Goal: Book appointment/travel/reservation

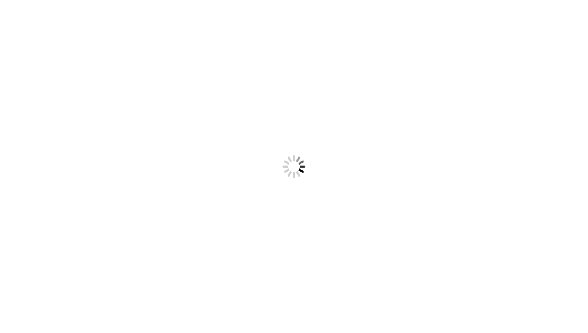
click at [218, 105] on body "Something went wrong! Try reload" at bounding box center [294, 166] width 588 height 333
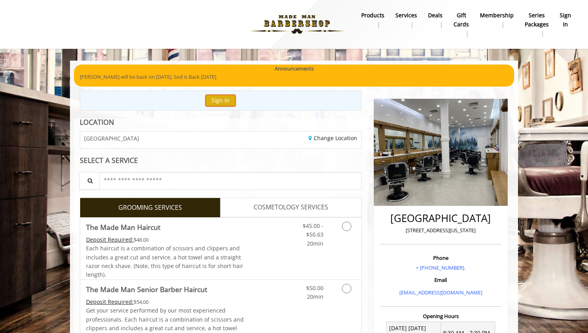
click at [219, 101] on button "Sign In" at bounding box center [221, 100] width 30 height 11
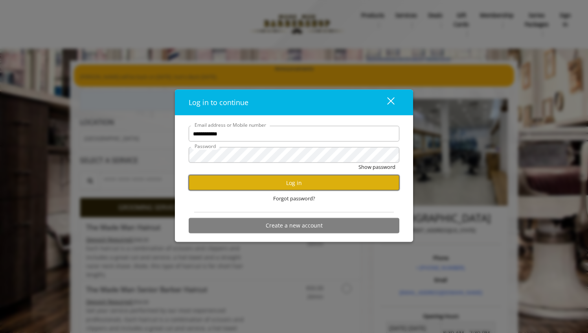
click at [255, 184] on button "Log in" at bounding box center [294, 182] width 211 height 15
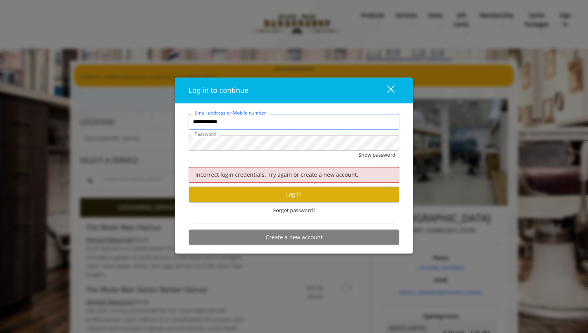
click at [252, 125] on input "**********" at bounding box center [294, 122] width 211 height 16
type input "**********"
click at [359, 151] on button "Show password" at bounding box center [377, 155] width 37 height 8
click at [314, 195] on button "Log in" at bounding box center [294, 194] width 211 height 15
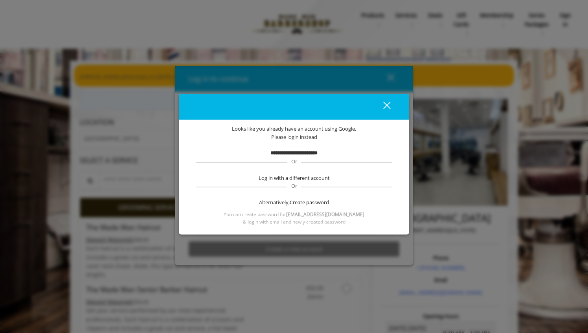
click at [309, 153] on b "**********" at bounding box center [294, 152] width 47 height 5
click at [388, 99] on button "close" at bounding box center [382, 107] width 27 height 16
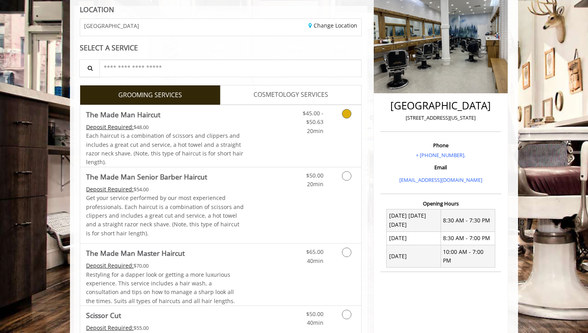
scroll to position [128, 0]
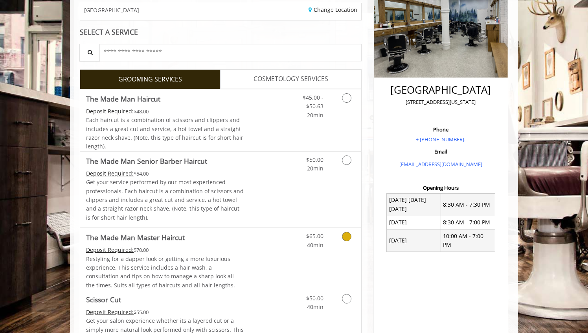
click at [220, 276] on span "Restyling for a dapper look or getting a more luxurious experience. This servic…" at bounding box center [160, 272] width 149 height 34
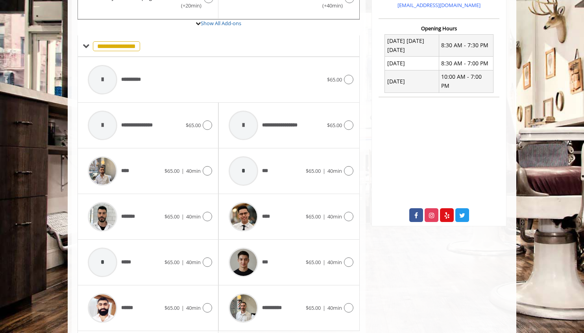
scroll to position [295, 0]
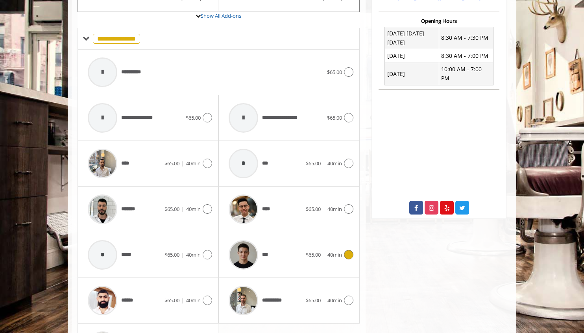
click at [239, 256] on img at bounding box center [242, 254] width 29 height 29
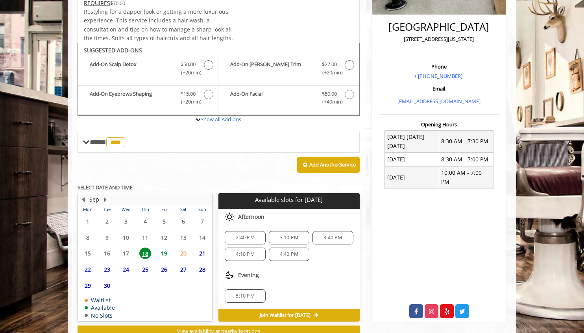
scroll to position [218, 0]
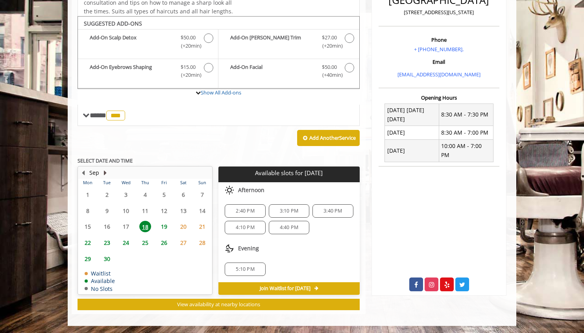
click at [105, 170] on button "Next Month" at bounding box center [105, 172] width 6 height 9
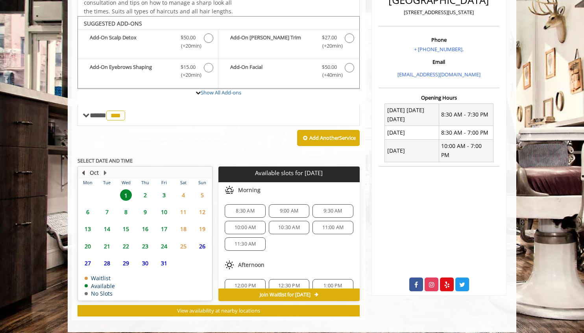
click at [81, 171] on button "Previous Month" at bounding box center [83, 172] width 6 height 9
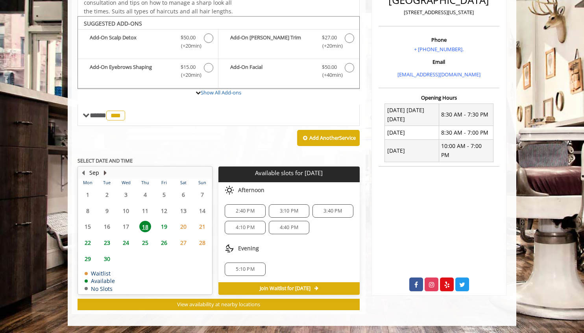
click at [107, 168] on button "Next Month" at bounding box center [105, 172] width 6 height 9
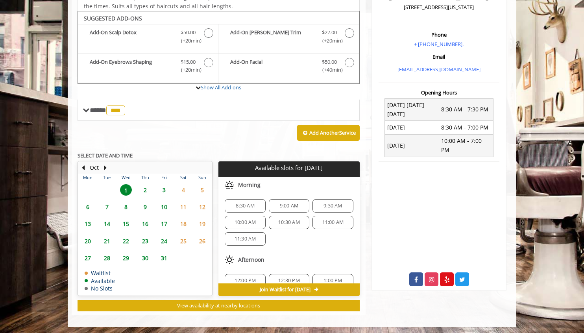
scroll to position [224, 0]
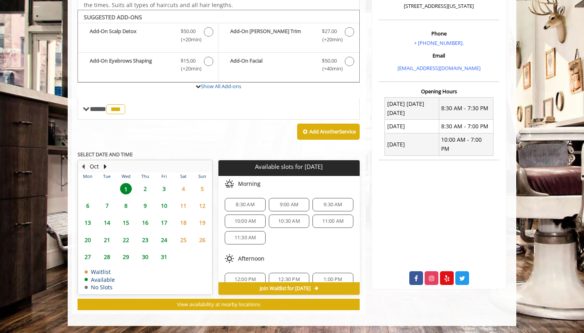
click at [83, 164] on button "Previous Month" at bounding box center [83, 166] width 6 height 9
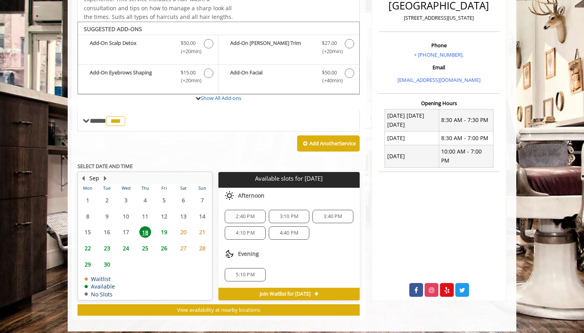
scroll to position [218, 0]
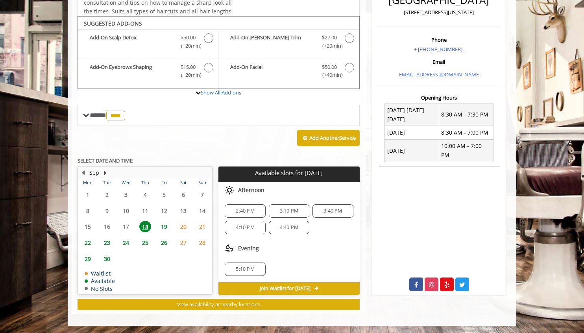
click at [105, 174] on button "Next Month" at bounding box center [105, 172] width 6 height 9
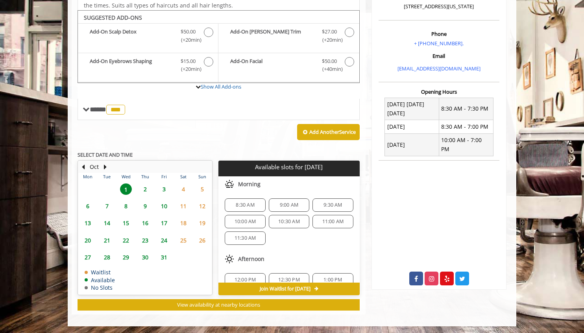
scroll to position [224, 0]
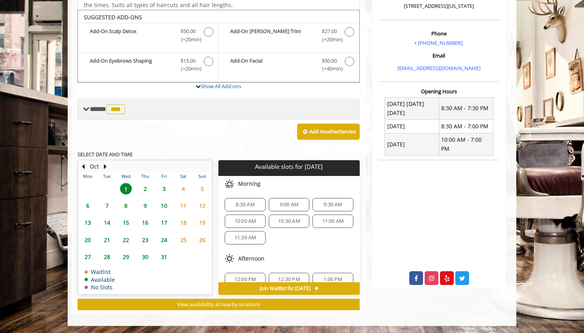
click at [98, 108] on span "**** *** ********" at bounding box center [108, 108] width 37 height 7
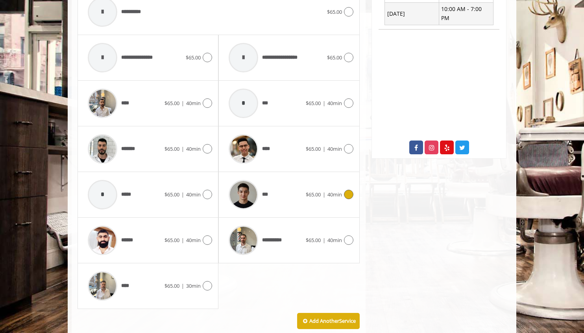
scroll to position [356, 0]
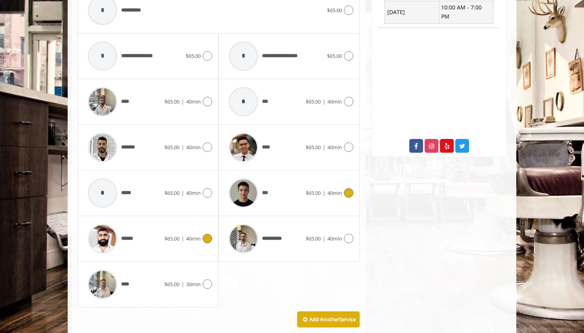
click at [160, 245] on div "******" at bounding box center [124, 238] width 81 height 37
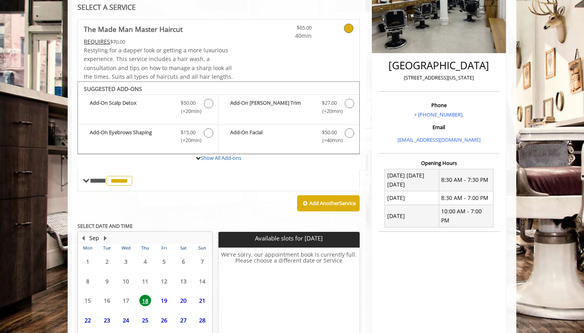
scroll to position [212, 0]
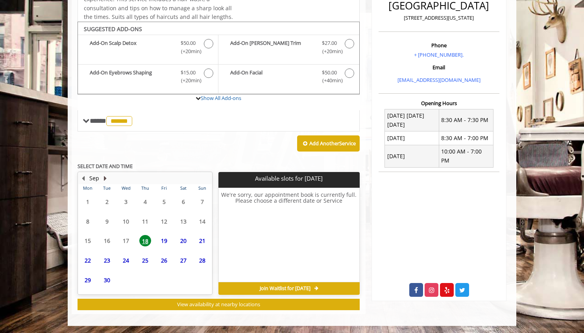
click at [104, 176] on button "Next Month" at bounding box center [105, 178] width 6 height 9
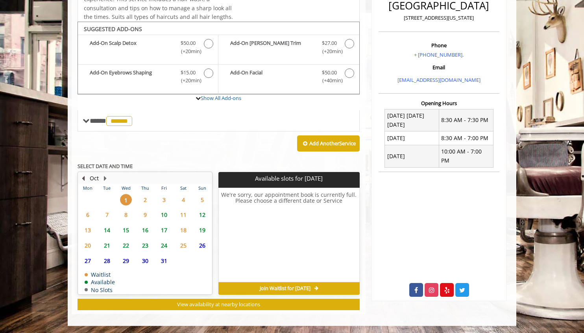
click at [83, 176] on button "Previous Month" at bounding box center [83, 178] width 6 height 9
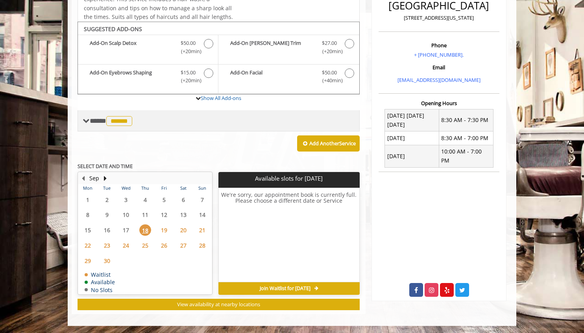
click at [102, 124] on span "**** ****** ********" at bounding box center [112, 120] width 44 height 7
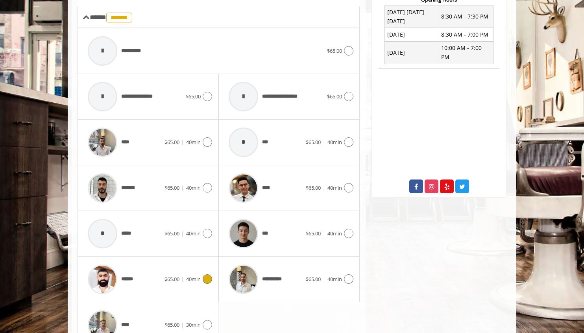
click at [249, 231] on img at bounding box center [242, 233] width 29 height 29
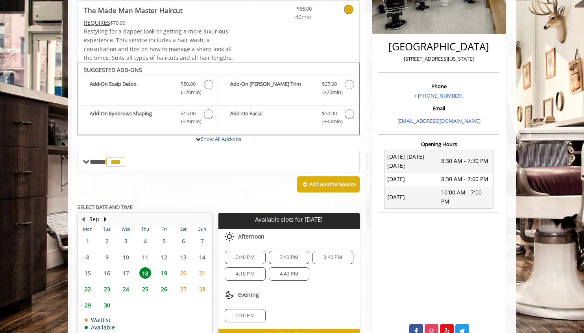
scroll to position [195, 0]
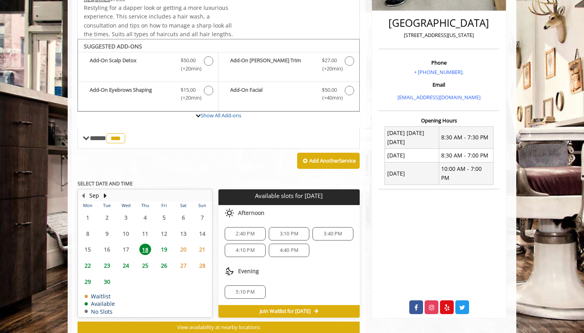
click at [166, 247] on span "19" at bounding box center [164, 248] width 12 height 11
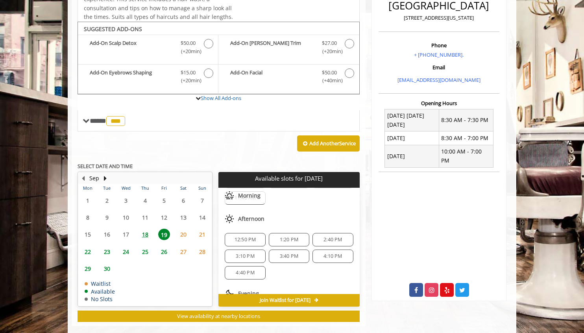
scroll to position [85, 0]
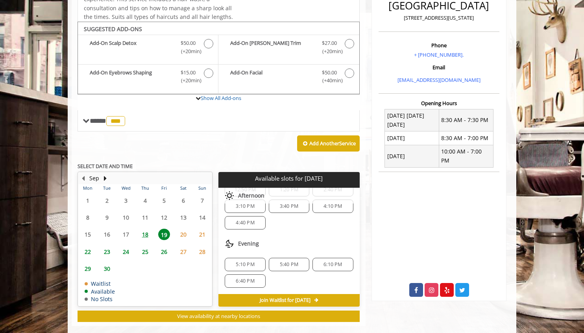
click at [91, 251] on span "22" at bounding box center [88, 251] width 12 height 11
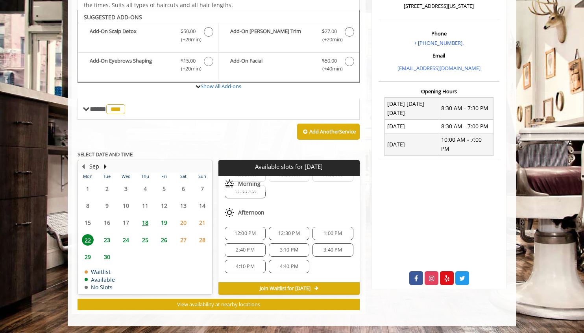
scroll to position [101, 0]
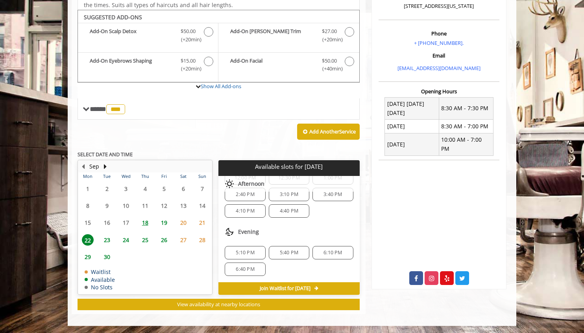
click at [103, 239] on span "23" at bounding box center [107, 239] width 12 height 11
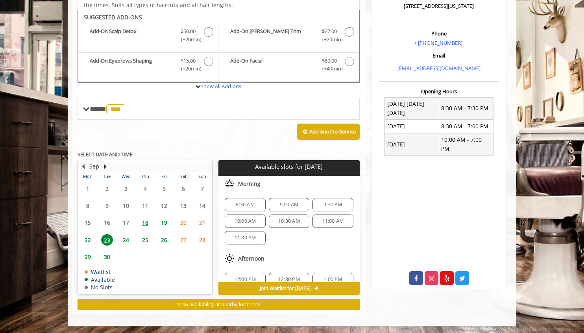
scroll to position [85, 0]
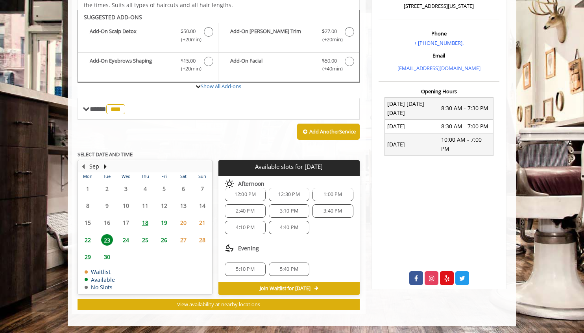
click at [128, 241] on span "24" at bounding box center [126, 239] width 12 height 11
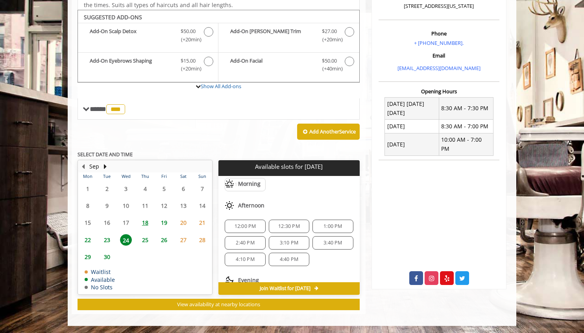
scroll to position [101, 0]
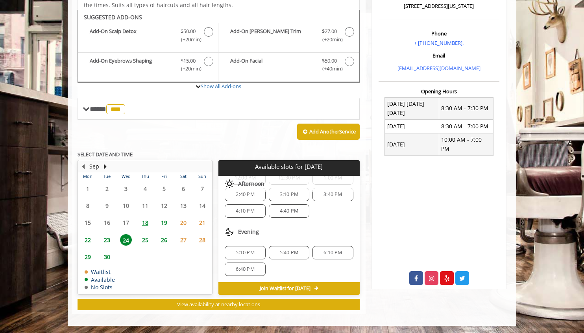
click at [145, 224] on span "18" at bounding box center [145, 222] width 12 height 11
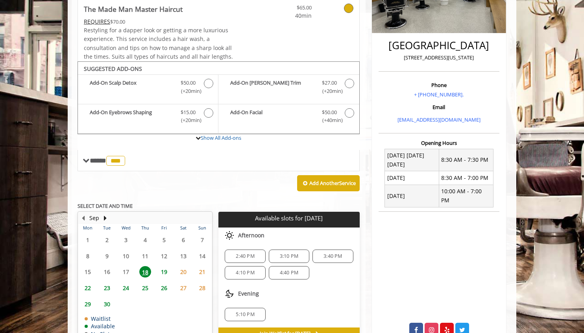
scroll to position [218, 0]
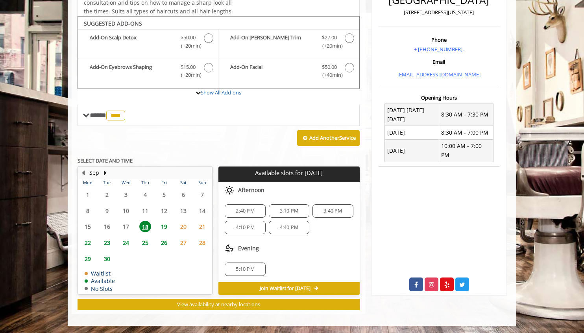
click at [326, 211] on span "3:40 PM" at bounding box center [332, 211] width 18 height 6
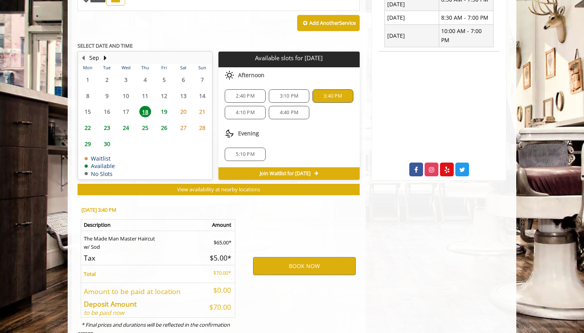
scroll to position [360, 0]
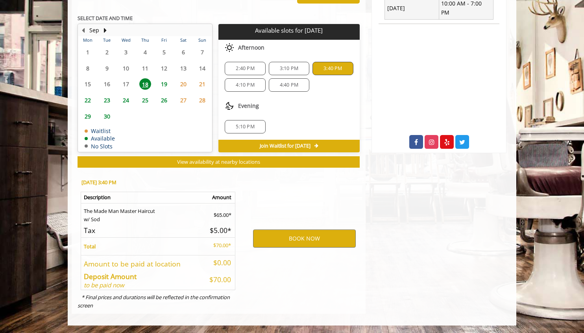
click at [253, 90] on div "4:10 PM" at bounding box center [245, 84] width 40 height 13
click at [293, 235] on button "BOOK NOW" at bounding box center [304, 238] width 103 height 18
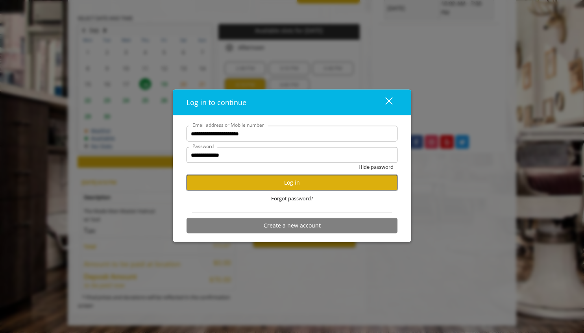
click at [302, 179] on button "Log in" at bounding box center [291, 182] width 211 height 15
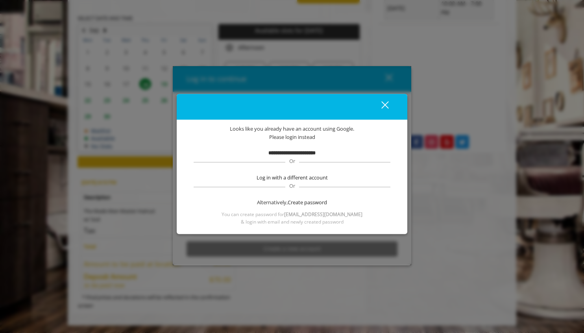
click at [307, 153] on b "**********" at bounding box center [291, 152] width 47 height 5
click at [388, 100] on button "close" at bounding box center [379, 107] width 27 height 16
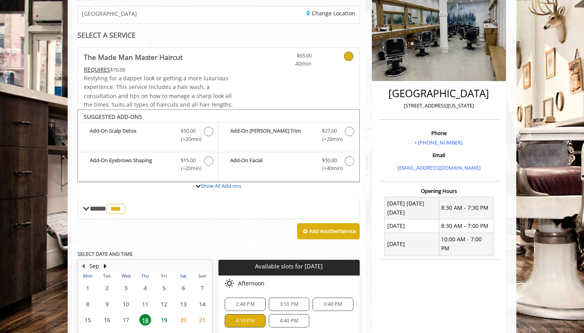
scroll to position [0, 0]
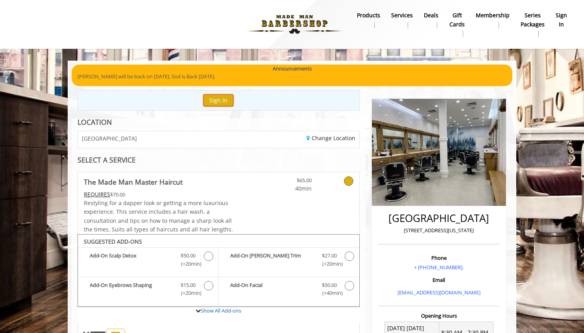
click at [221, 99] on button "Sign In" at bounding box center [218, 99] width 30 height 11
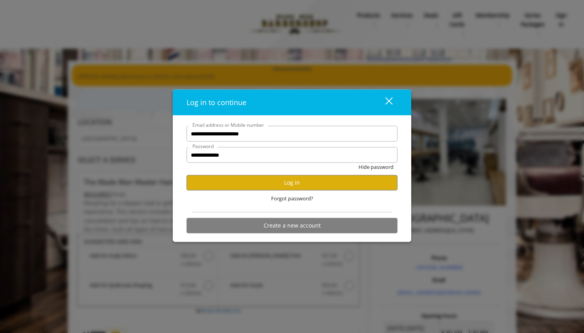
click at [391, 99] on div "close" at bounding box center [384, 102] width 16 height 12
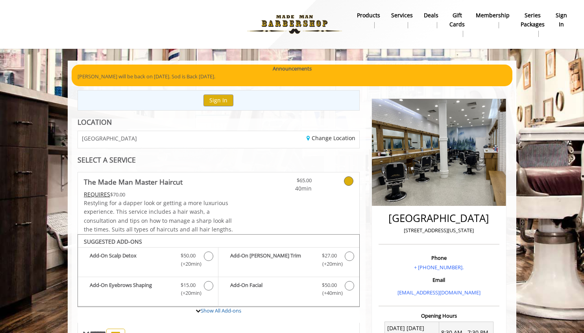
click at [561, 16] on b "sign in" at bounding box center [560, 20] width 11 height 18
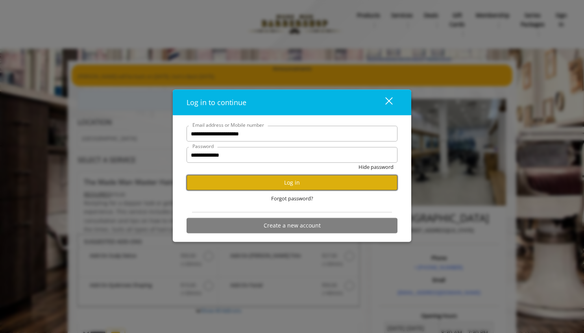
click at [339, 183] on button "Log in" at bounding box center [291, 182] width 211 height 15
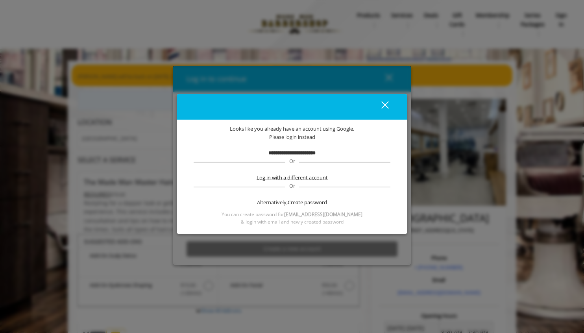
click at [320, 175] on span "Log in with a different account" at bounding box center [291, 177] width 71 height 8
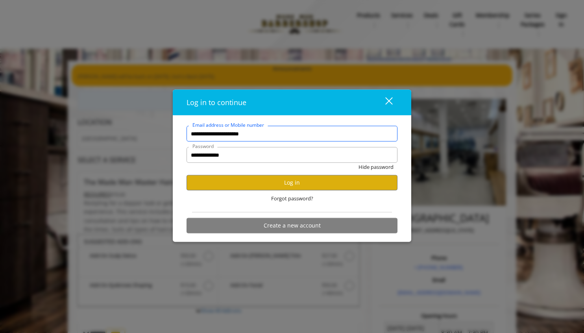
click at [312, 138] on input "**********" at bounding box center [291, 134] width 211 height 16
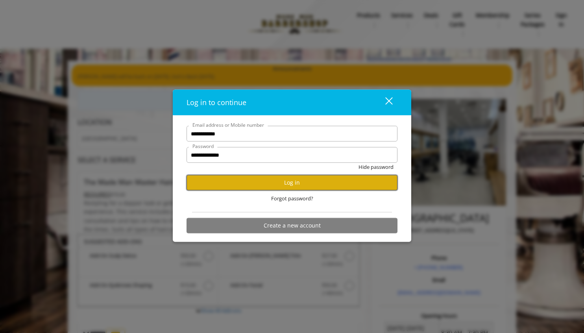
click at [351, 184] on button "Log in" at bounding box center [291, 182] width 211 height 15
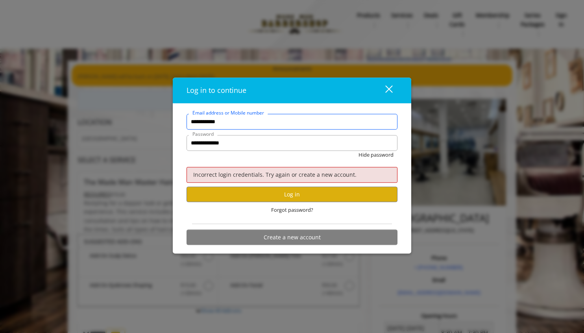
click at [329, 116] on input "**********" at bounding box center [291, 122] width 211 height 16
type input "**********"
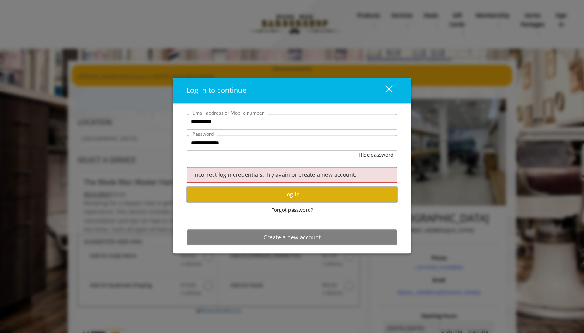
click at [346, 202] on button "Log in" at bounding box center [291, 194] width 211 height 15
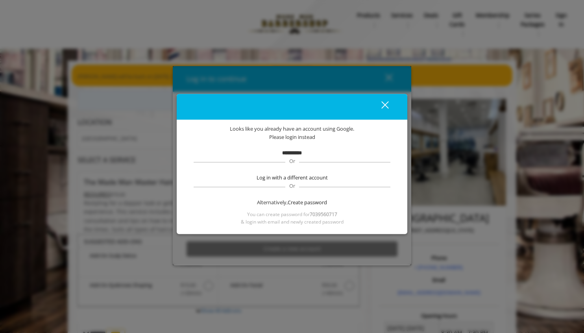
click at [292, 147] on div "**********" at bounding box center [291, 175] width 207 height 101
click at [384, 101] on div "close" at bounding box center [380, 107] width 16 height 12
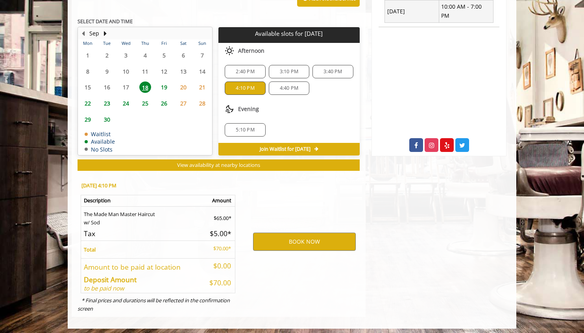
scroll to position [360, 0]
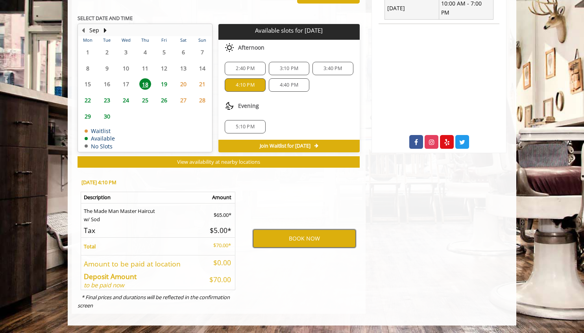
click at [309, 239] on button "BOOK NOW" at bounding box center [304, 238] width 103 height 18
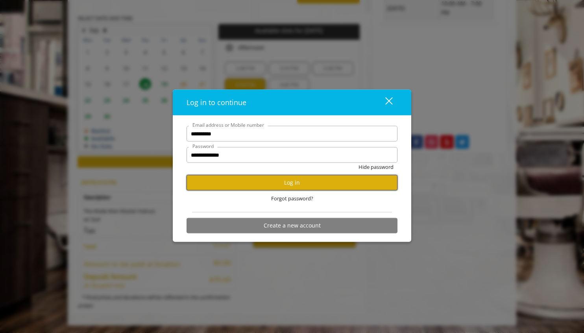
click at [311, 187] on button "Log in" at bounding box center [291, 182] width 211 height 15
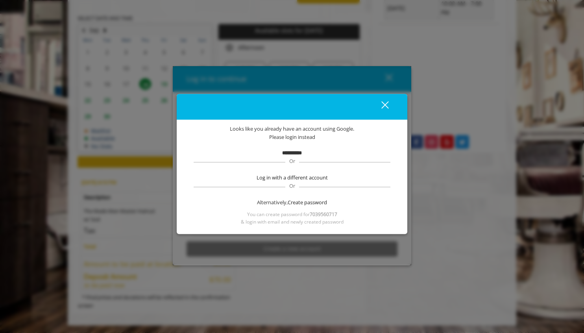
click at [296, 151] on b "**********" at bounding box center [292, 152] width 20 height 5
click at [297, 180] on span "Log in with a different account" at bounding box center [291, 177] width 71 height 8
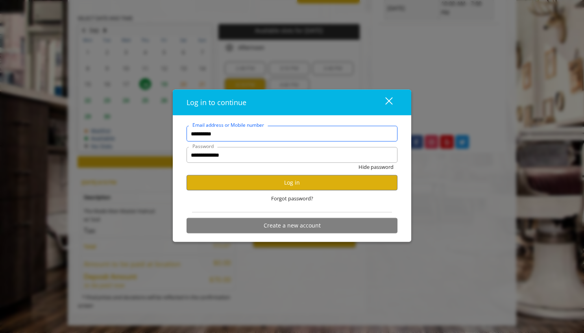
click at [281, 139] on input "**********" at bounding box center [291, 134] width 211 height 16
type input "**********"
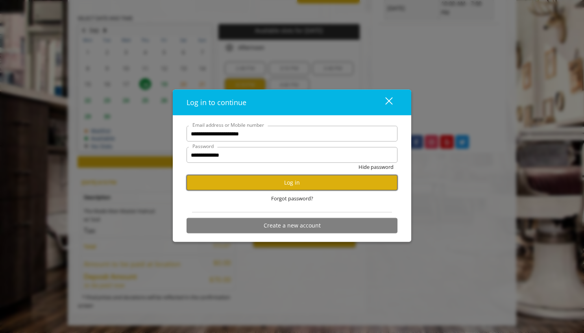
click at [371, 186] on button "Log in" at bounding box center [291, 182] width 211 height 15
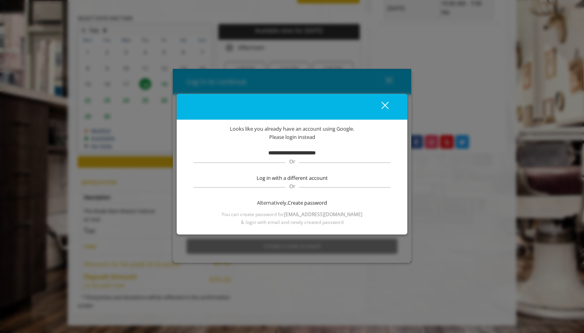
click at [385, 109] on div "close" at bounding box center [380, 107] width 16 height 12
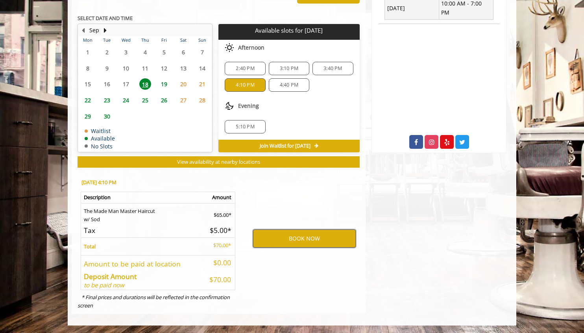
click at [320, 241] on button "BOOK NOW" at bounding box center [304, 238] width 103 height 18
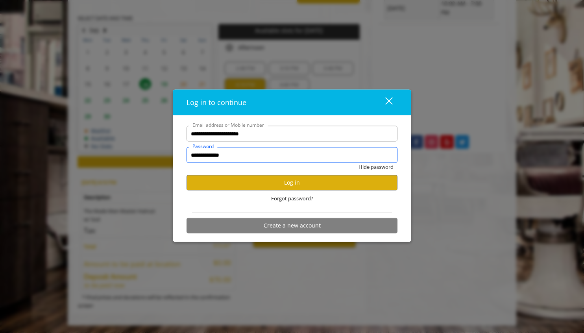
click at [288, 151] on input "**********" at bounding box center [291, 155] width 211 height 16
click at [306, 224] on button "Create a new account" at bounding box center [291, 224] width 211 height 15
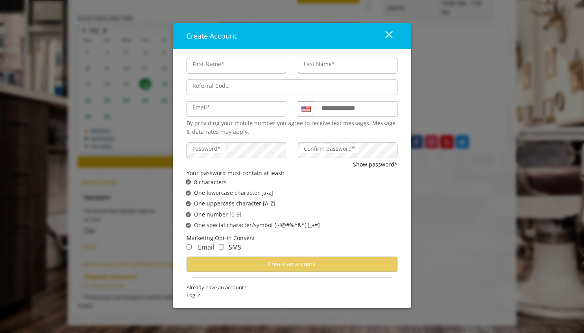
click at [252, 66] on input "First Name*" at bounding box center [235, 66] width 99 height 16
type input "******"
type input "*****"
type input "**********"
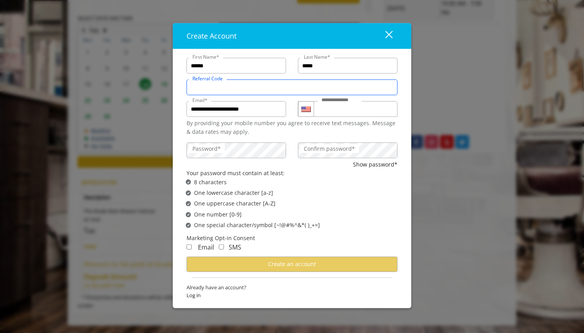
click at [258, 89] on input "Referral Code" at bounding box center [291, 87] width 211 height 16
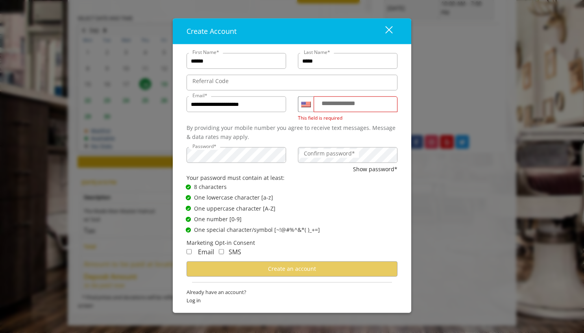
click at [317, 153] on label "Confirm password*" at bounding box center [329, 153] width 59 height 9
click at [193, 251] on div "Email" at bounding box center [200, 252] width 28 height 10
click at [350, 105] on label "**********" at bounding box center [345, 103] width 57 height 10
click at [350, 105] on input "**********" at bounding box center [355, 104] width 84 height 16
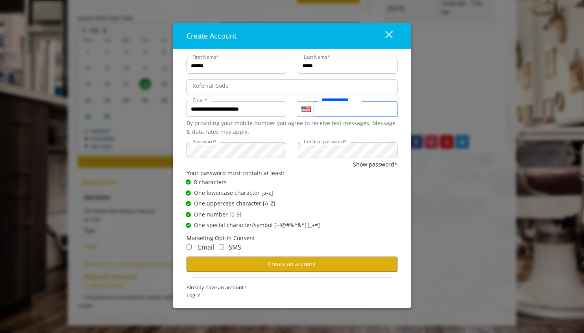
type input "**********"
click at [288, 268] on button "Create an account" at bounding box center [291, 263] width 211 height 15
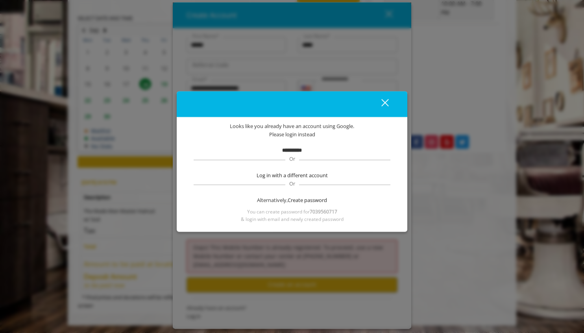
click at [391, 102] on button "close" at bounding box center [379, 104] width 27 height 16
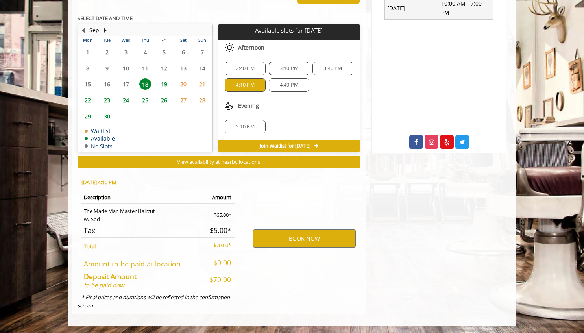
scroll to position [0, 0]
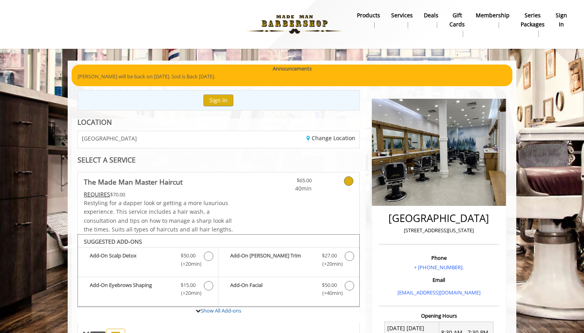
click at [287, 15] on img at bounding box center [294, 24] width 108 height 43
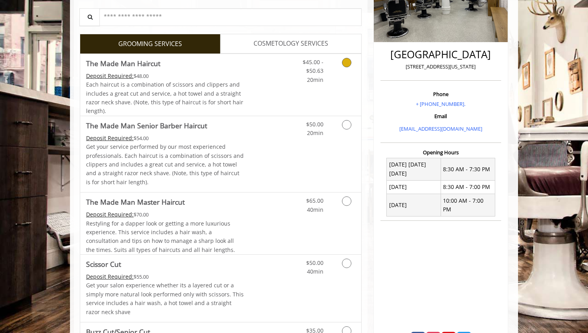
scroll to position [234, 0]
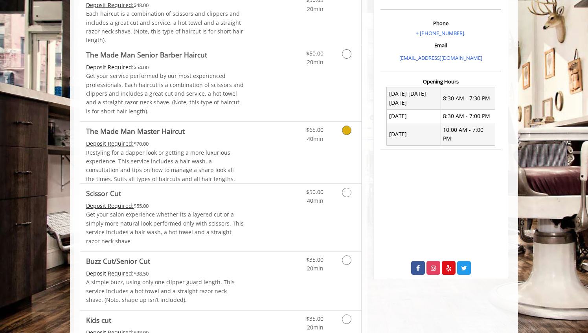
click at [246, 152] on link "Discounted Price" at bounding box center [267, 152] width 47 height 62
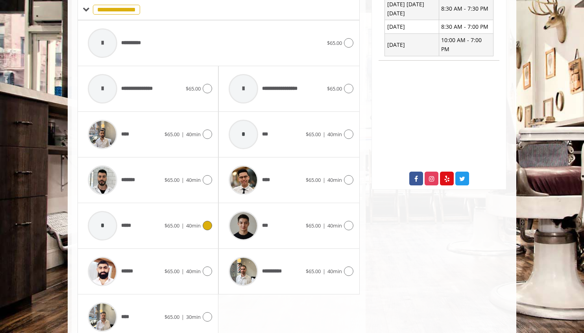
scroll to position [358, 0]
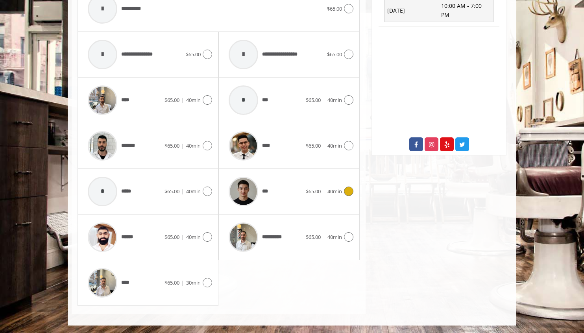
click at [280, 193] on div "***" at bounding box center [265, 191] width 81 height 37
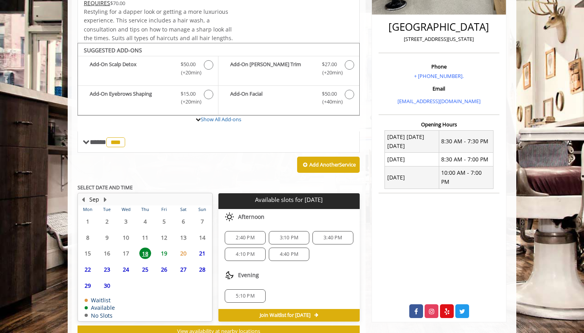
scroll to position [218, 0]
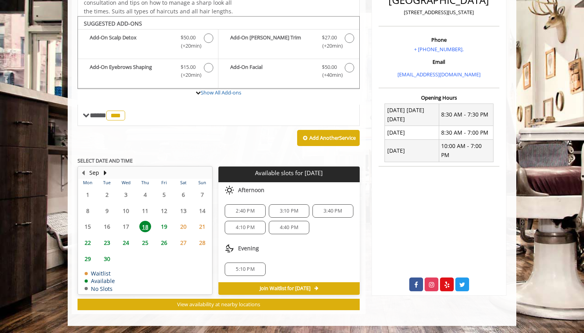
click at [250, 225] on span "4:10 PM" at bounding box center [245, 227] width 18 height 6
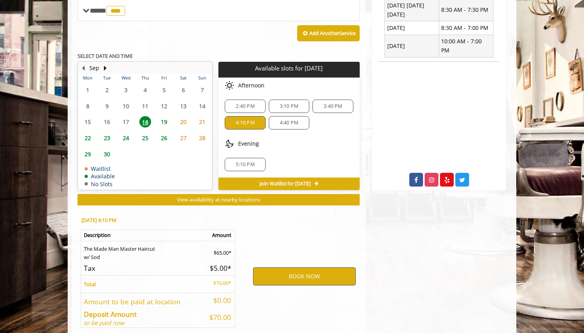
scroll to position [360, 0]
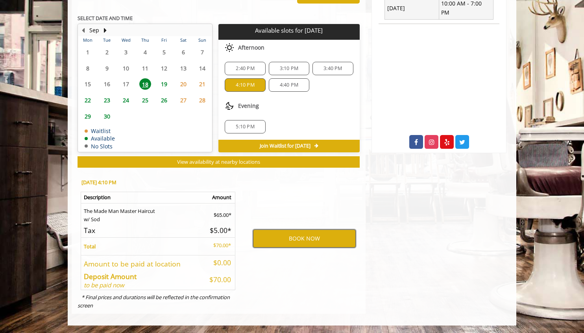
click at [300, 236] on button "BOOK NOW" at bounding box center [304, 238] width 103 height 18
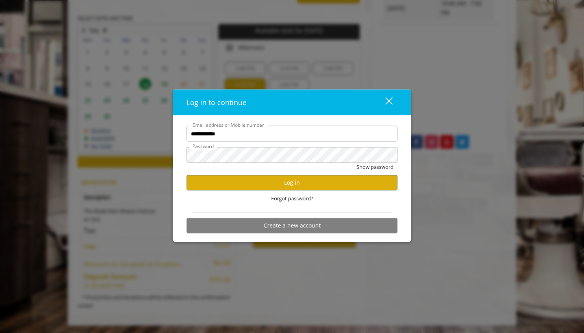
scroll to position [0, 0]
click at [301, 187] on button "Log in" at bounding box center [291, 182] width 211 height 15
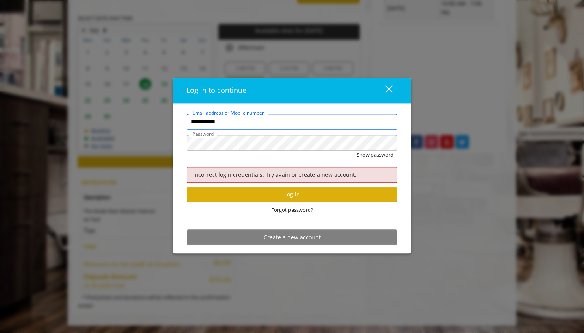
click at [294, 125] on input "**********" at bounding box center [291, 122] width 211 height 16
type input "**********"
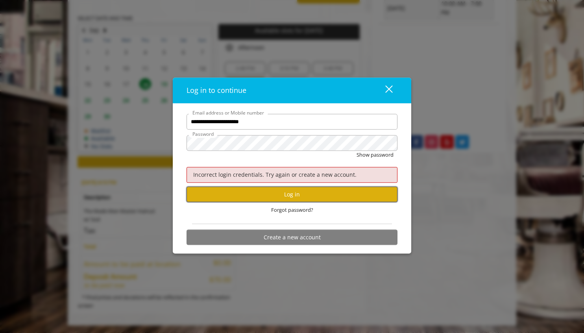
click at [355, 194] on button "Log in" at bounding box center [291, 194] width 211 height 15
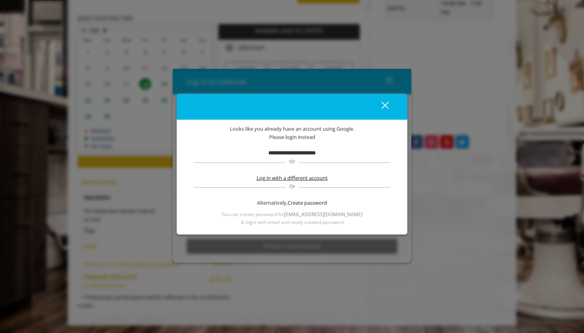
click at [296, 177] on span "Log in with a different account" at bounding box center [291, 177] width 71 height 8
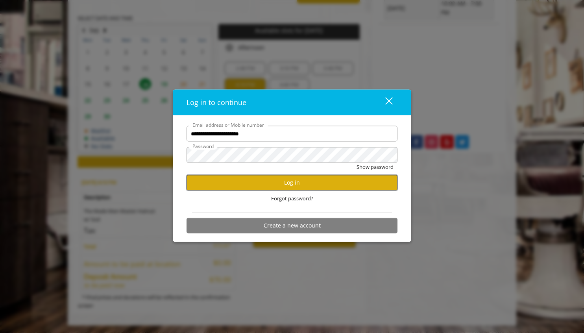
click at [297, 178] on button "Log in" at bounding box center [291, 182] width 211 height 15
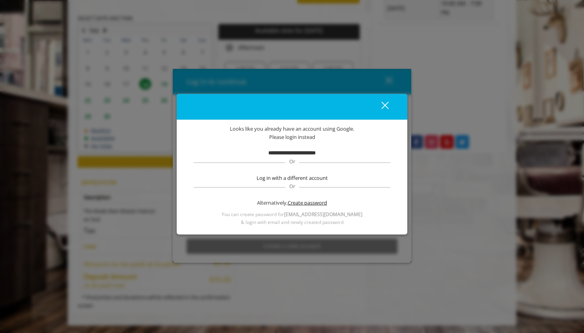
click at [298, 204] on span "Create password" at bounding box center [306, 202] width 39 height 8
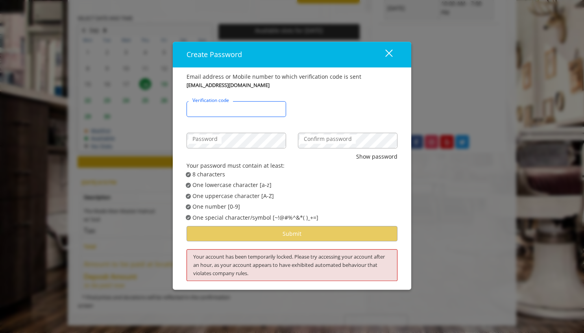
click at [244, 109] on input "Verification code" at bounding box center [235, 109] width 99 height 16
click at [390, 52] on div "close" at bounding box center [384, 55] width 16 height 12
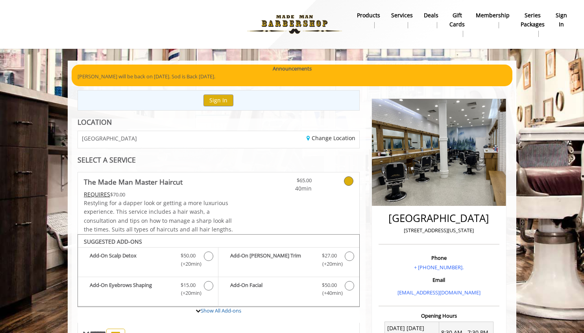
click at [565, 16] on b "sign in" at bounding box center [560, 20] width 11 height 18
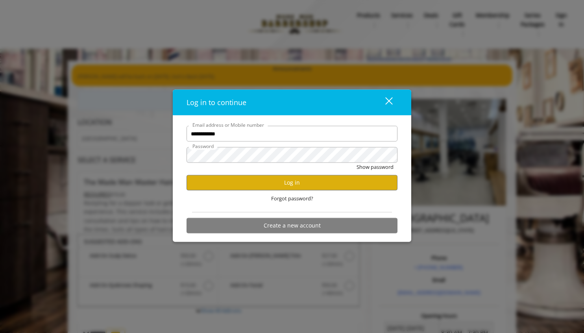
click at [295, 132] on input "**********" at bounding box center [291, 134] width 211 height 16
type input "**********"
click at [317, 184] on button "Log in" at bounding box center [291, 182] width 211 height 15
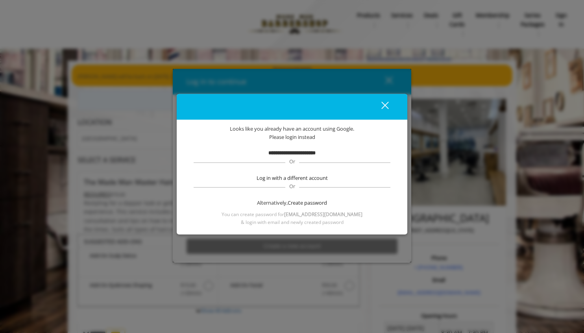
click at [387, 109] on div "close" at bounding box center [380, 107] width 16 height 12
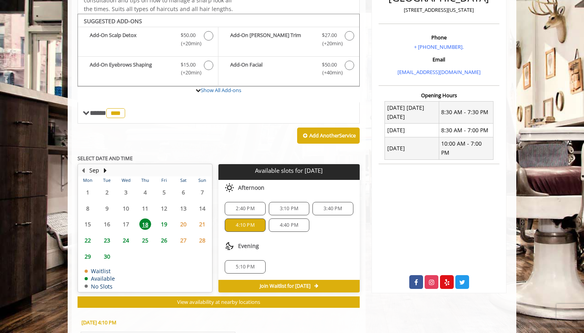
scroll to position [265, 0]
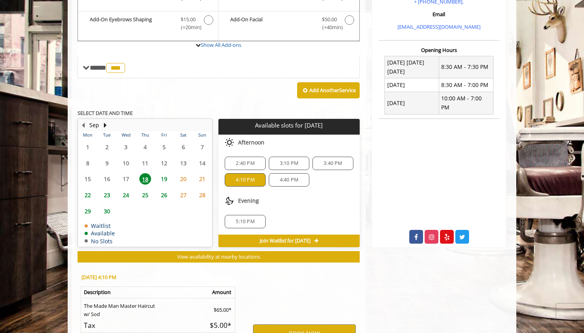
click at [167, 179] on span "19" at bounding box center [164, 178] width 12 height 11
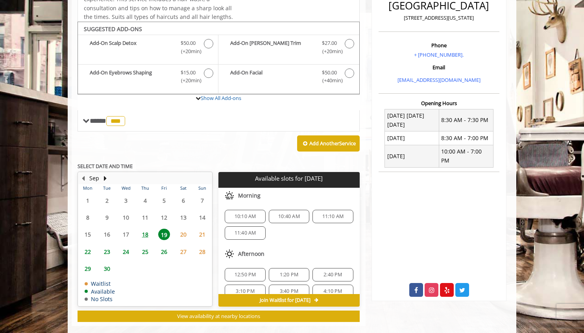
scroll to position [224, 0]
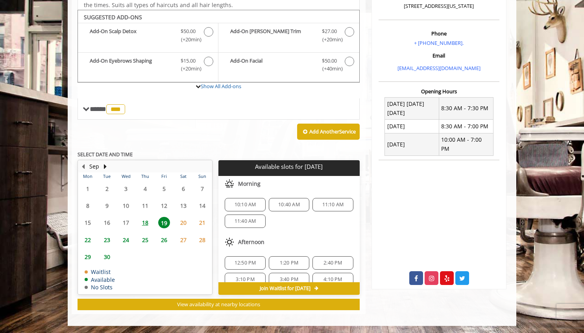
click at [147, 218] on span "18" at bounding box center [145, 222] width 12 height 11
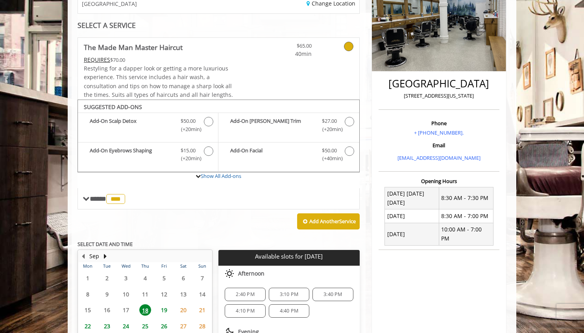
scroll to position [133, 0]
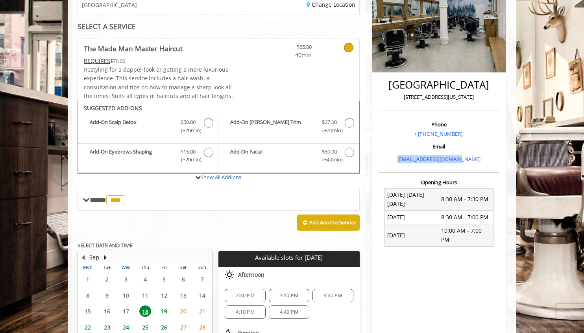
drag, startPoint x: 480, startPoint y: 159, endPoint x: 395, endPoint y: 160, distance: 84.9
click at [395, 160] on p "[EMAIL_ADDRESS][DOMAIN_NAME]" at bounding box center [438, 159] width 117 height 8
copy link "[EMAIL_ADDRESS][DOMAIN_NAME]"
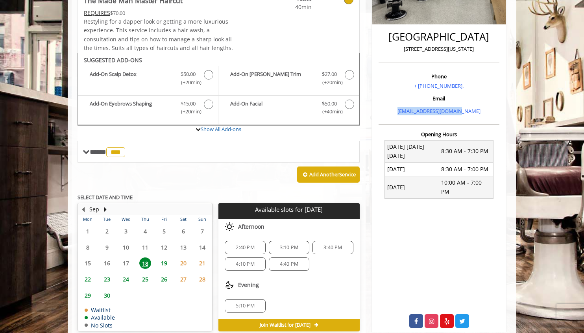
scroll to position [218, 0]
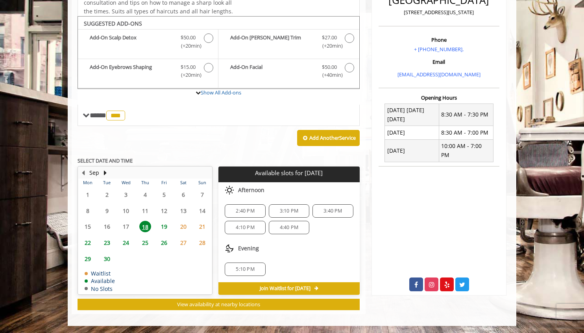
click at [169, 226] on span "19" at bounding box center [164, 226] width 12 height 11
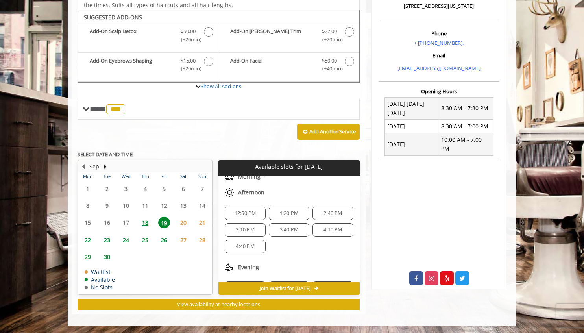
scroll to position [0, 0]
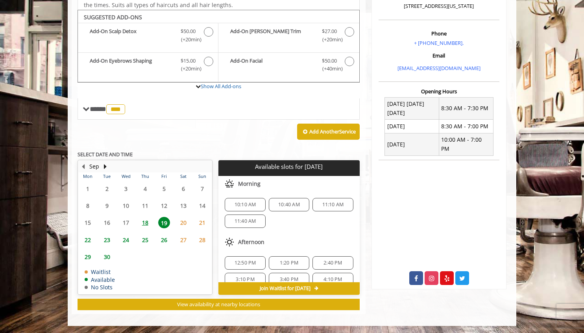
click at [166, 237] on span "26" at bounding box center [164, 239] width 12 height 11
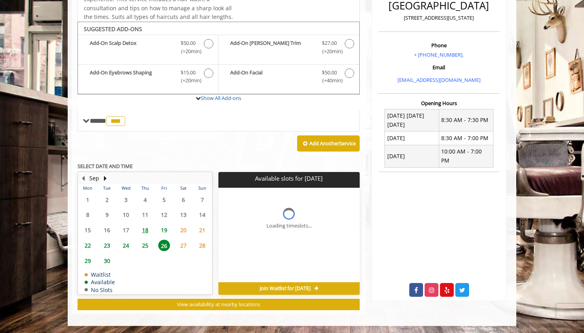
scroll to position [224, 0]
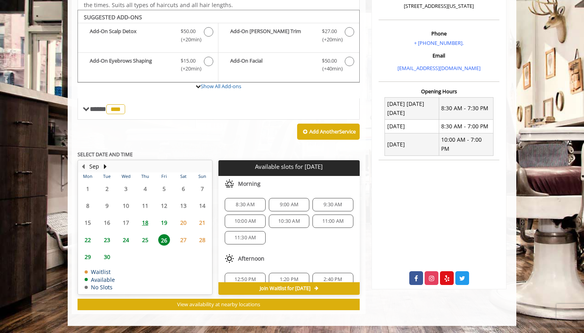
click at [144, 240] on span "25" at bounding box center [145, 239] width 12 height 11
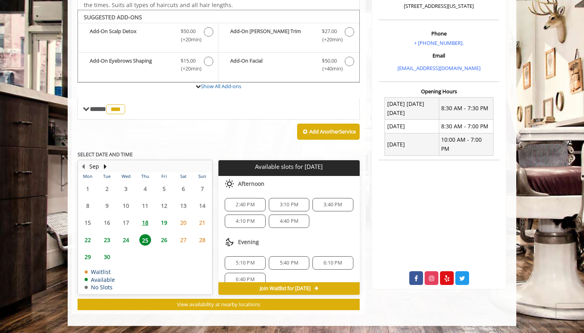
click at [125, 241] on span "24" at bounding box center [126, 239] width 12 height 11
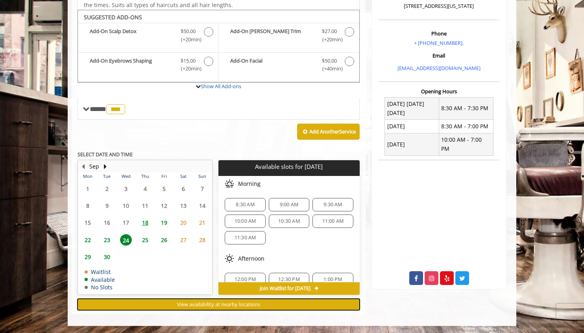
click at [224, 303] on span "View availability at nearby locations" at bounding box center [218, 303] width 83 height 7
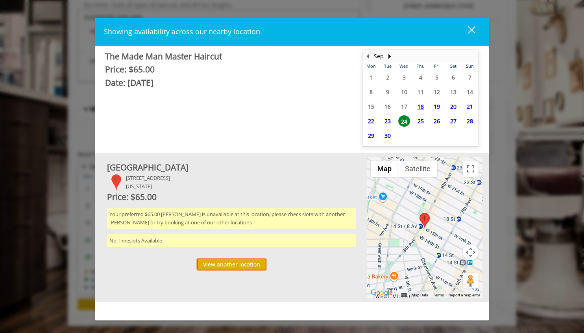
click at [234, 269] on button "View another location" at bounding box center [231, 263] width 69 height 11
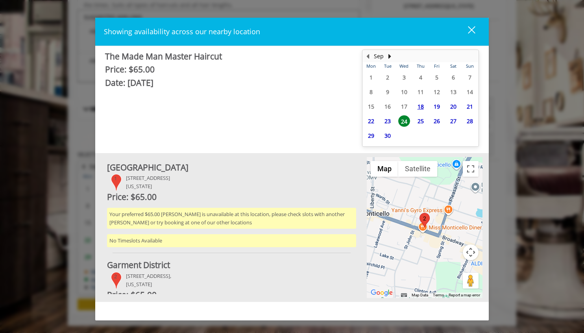
scroll to position [74, 0]
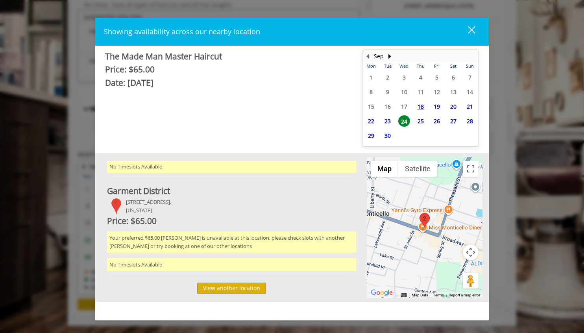
click at [472, 33] on div "close" at bounding box center [466, 32] width 16 height 12
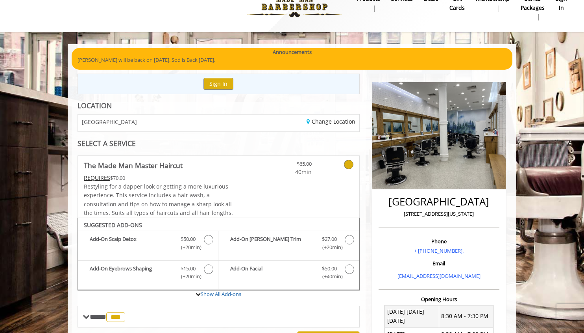
scroll to position [0, 0]
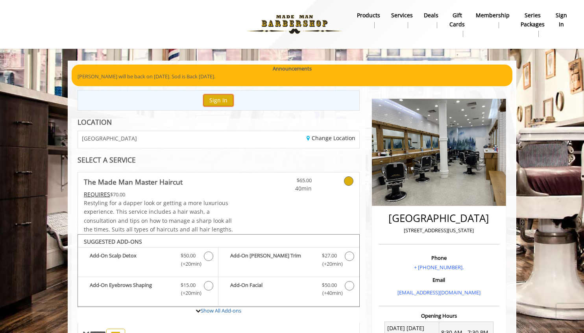
click at [217, 99] on button "Sign In" at bounding box center [218, 99] width 30 height 11
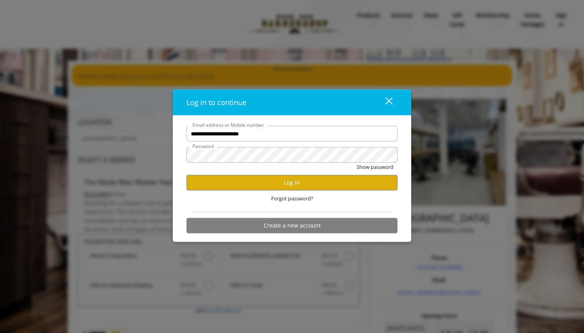
click at [395, 99] on button "close" at bounding box center [383, 102] width 27 height 16
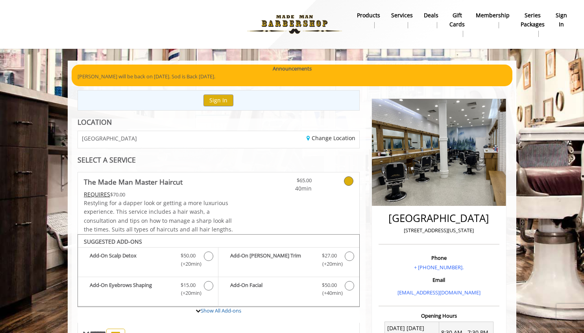
click at [501, 17] on b "Membership" at bounding box center [492, 15] width 34 height 9
